Goal: Information Seeking & Learning: Find specific fact

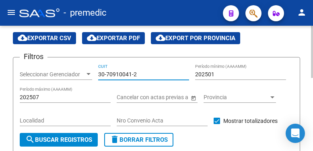
scroll to position [81, 0]
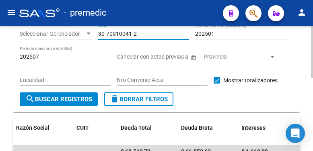
type input "30-70910041-2"
click at [65, 98] on span "search Buscar Registros" at bounding box center [58, 99] width 67 height 7
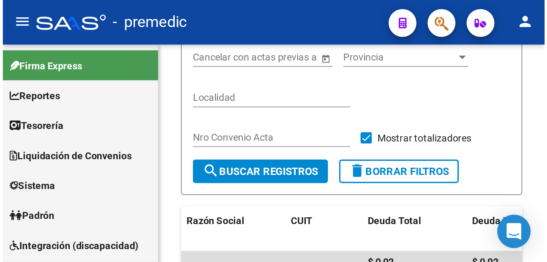
scroll to position [14, 0]
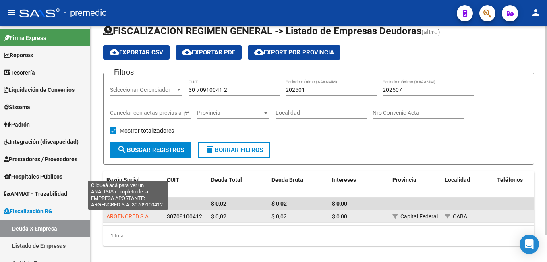
click at [143, 151] on span "ARGENCRED S.A." at bounding box center [128, 216] width 44 height 6
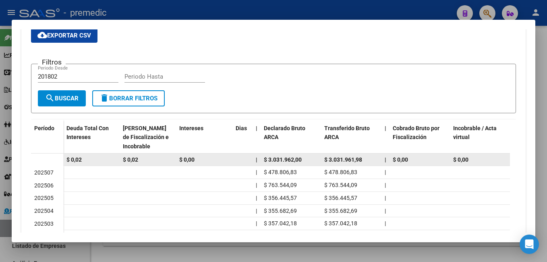
scroll to position [234, 0]
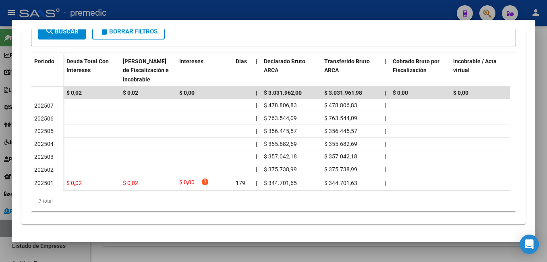
click at [103, 151] on div at bounding box center [273, 131] width 547 height 262
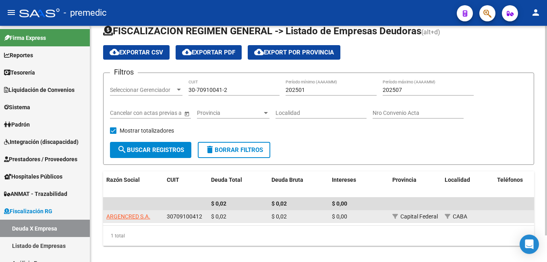
click at [142, 151] on datatable-body-cell "ARGENCRED S.A." at bounding box center [133, 216] width 60 height 12
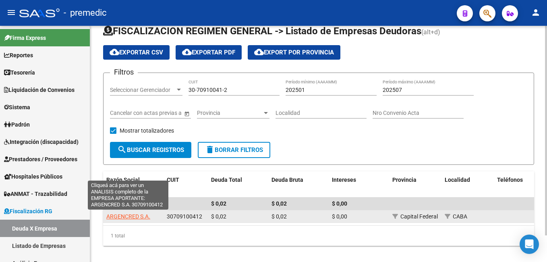
click at [139, 151] on span "ARGENCRED S.A." at bounding box center [128, 216] width 44 height 6
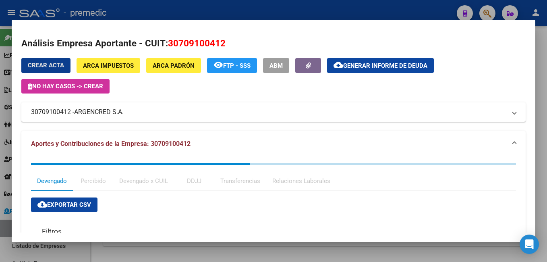
click at [137, 151] on div "Devengado x CUIL" at bounding box center [143, 180] width 49 height 9
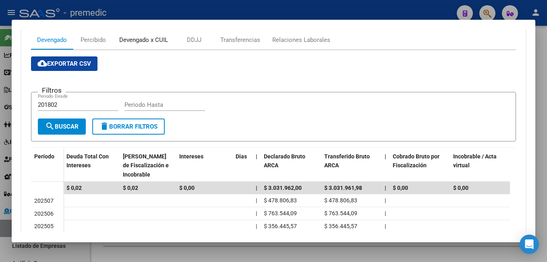
scroll to position [0, 0]
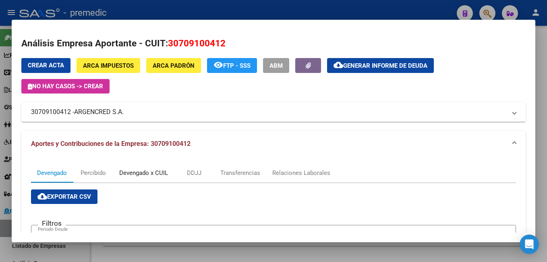
click at [143, 151] on div "Devengado x CUIL" at bounding box center [143, 172] width 49 height 9
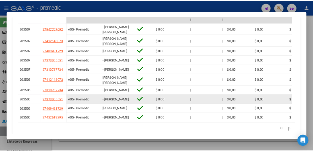
scroll to position [166, 0]
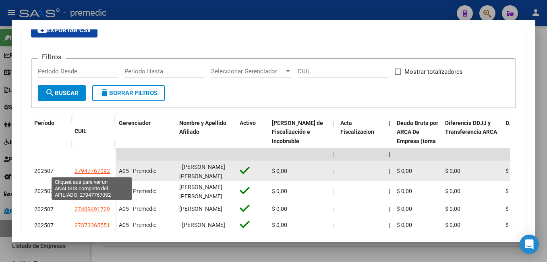
drag, startPoint x: 81, startPoint y: 174, endPoint x: 105, endPoint y: 173, distance: 24.2
click at [105, 151] on span "27947767092" at bounding box center [91, 170] width 35 height 6
copy span "94776709"
type textarea "27947767092"
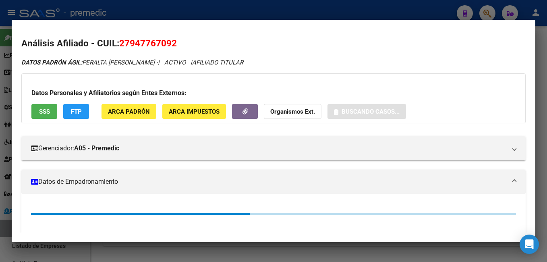
drag, startPoint x: 129, startPoint y: 46, endPoint x: 172, endPoint y: 46, distance: 42.7
click at [172, 46] on span "27947767092" at bounding box center [148, 43] width 58 height 10
copy span "94776709"
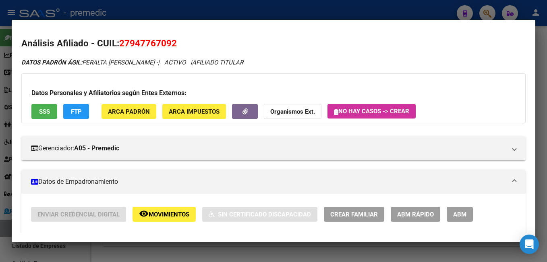
click at [12, 151] on div at bounding box center [273, 131] width 547 height 262
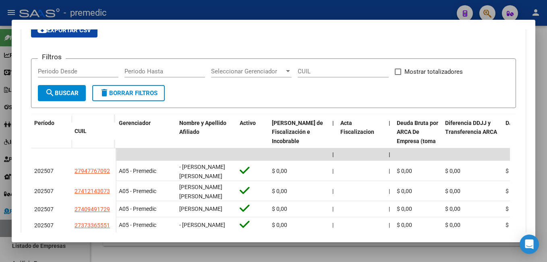
click at [173, 151] on div at bounding box center [273, 131] width 547 height 262
